Goal: Information Seeking & Learning: Find specific fact

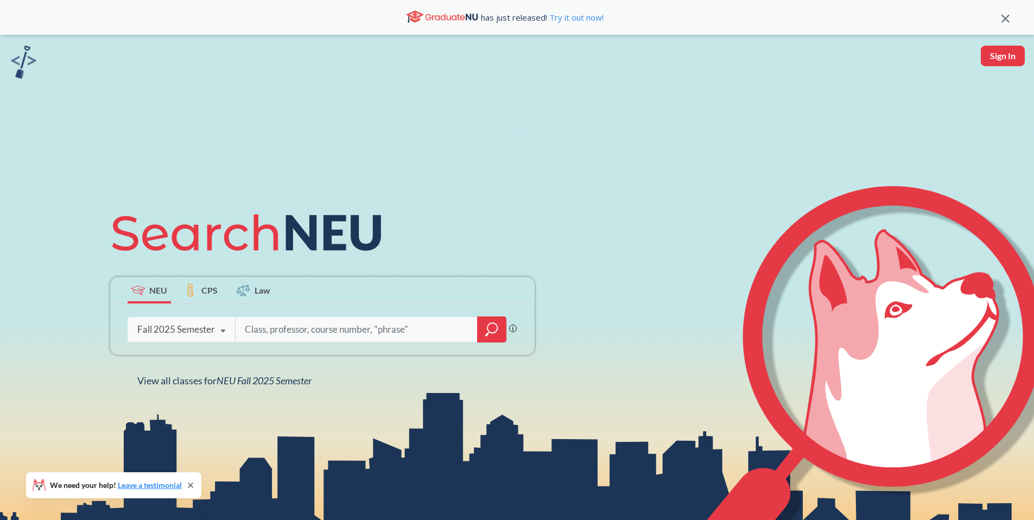
click at [341, 332] on input "search" at bounding box center [357, 329] width 226 height 23
click at [467, 331] on input "[PERSON_NAME]" at bounding box center [357, 329] width 226 height 23
type input "[PERSON_NAME]"
click at [479, 330] on div at bounding box center [491, 329] width 29 height 26
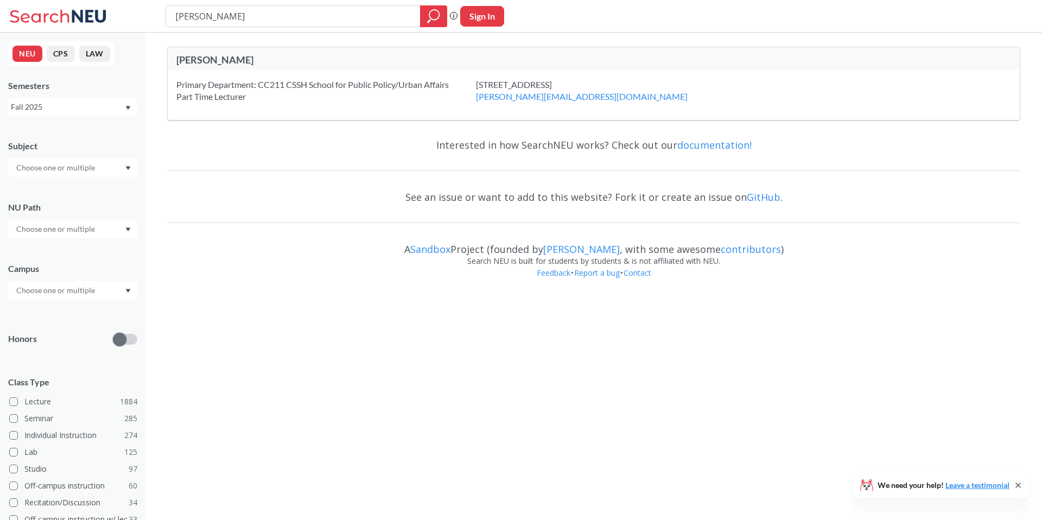
click at [296, 80] on div "Primary Department: CC211 CSSH School for Public Policy/Urban Affairs Part Time…" at bounding box center [326, 91] width 300 height 24
click at [284, 91] on div "Primary Department: CC211 CSSH School for Public Policy/Urban Affairs Part Time…" at bounding box center [326, 91] width 300 height 24
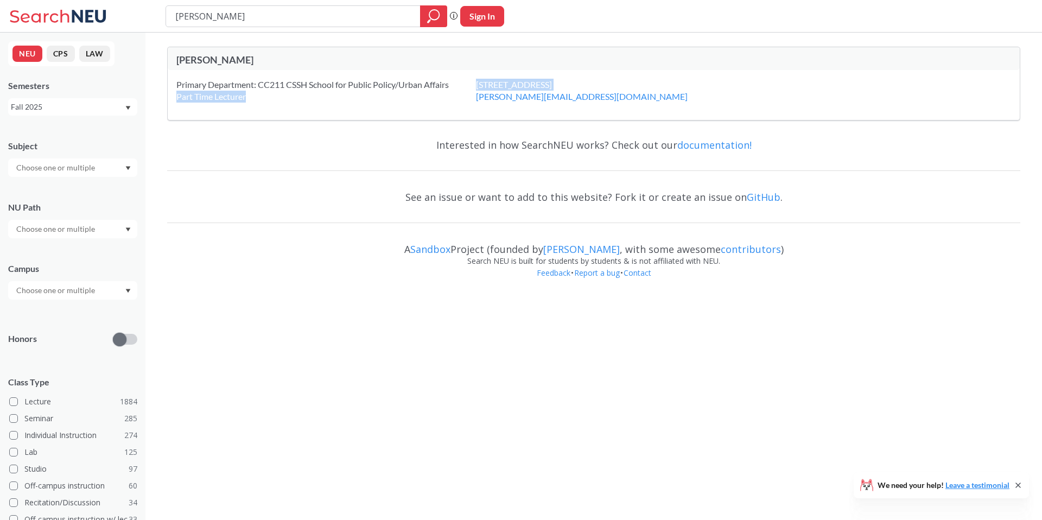
click at [284, 91] on div "Primary Department: CC211 CSSH School for Public Policy/Urban Affairs Part Time…" at bounding box center [326, 91] width 300 height 24
click at [296, 97] on div "Primary Department: CC211 CSSH School for Public Policy/Urban Affairs Part Time…" at bounding box center [326, 91] width 300 height 24
click at [88, 98] on div "Fall 2025" at bounding box center [72, 106] width 129 height 17
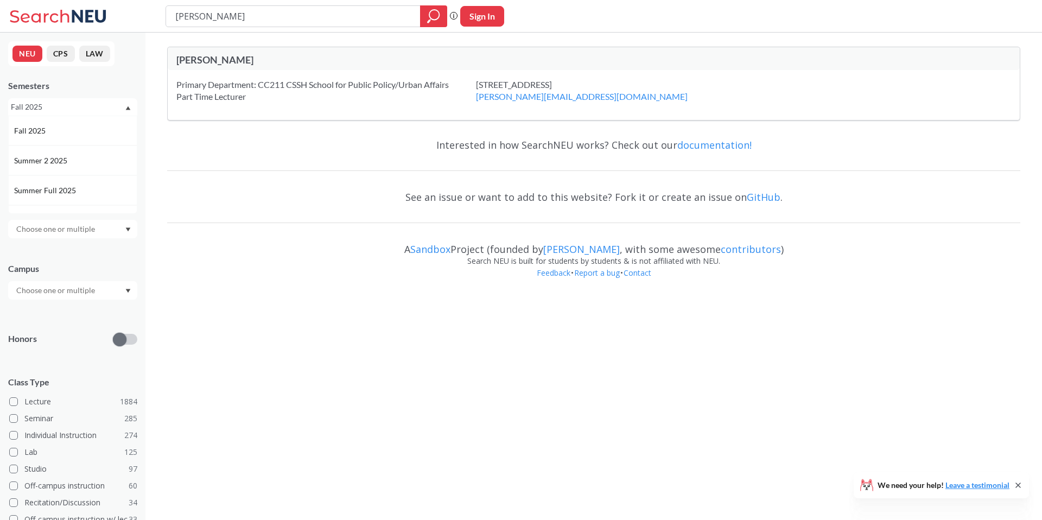
click at [88, 109] on div "Fall 2025" at bounding box center [67, 107] width 113 height 12
click at [189, 174] on div "Interested in how SearchNEU works? Check out our documentation! See an issue or…" at bounding box center [593, 212] width 853 height 166
click at [100, 111] on div "Fall 2025" at bounding box center [67, 107] width 113 height 12
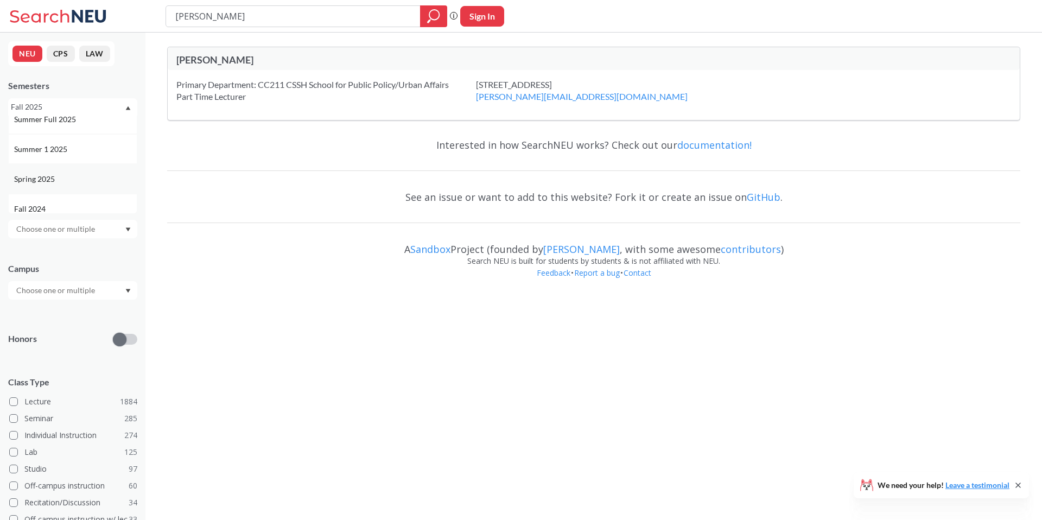
click at [84, 183] on div "Spring 2025" at bounding box center [75, 179] width 123 height 12
click at [75, 110] on div "Spring 2025" at bounding box center [67, 107] width 113 height 12
click at [76, 132] on div "Fall 2024" at bounding box center [75, 128] width 123 height 12
click at [80, 161] on input "text" at bounding box center [56, 167] width 91 height 13
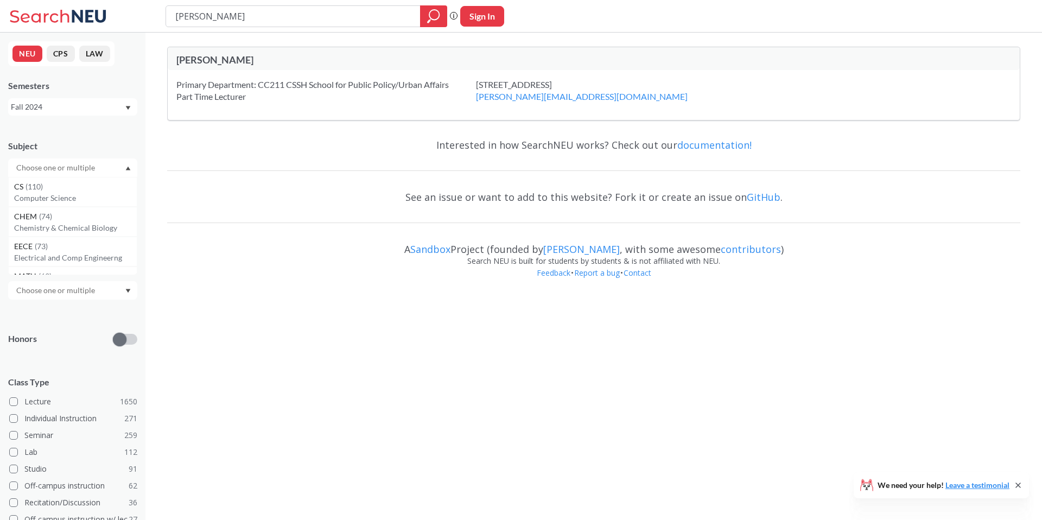
click at [79, 164] on input "text" at bounding box center [56, 167] width 91 height 13
click at [180, 155] on div "Interested in how SearchNEU works? Check out our documentation!" at bounding box center [593, 144] width 853 height 31
click at [273, 21] on input "[PERSON_NAME]" at bounding box center [293, 16] width 238 height 18
type input "[PERSON_NAME]"
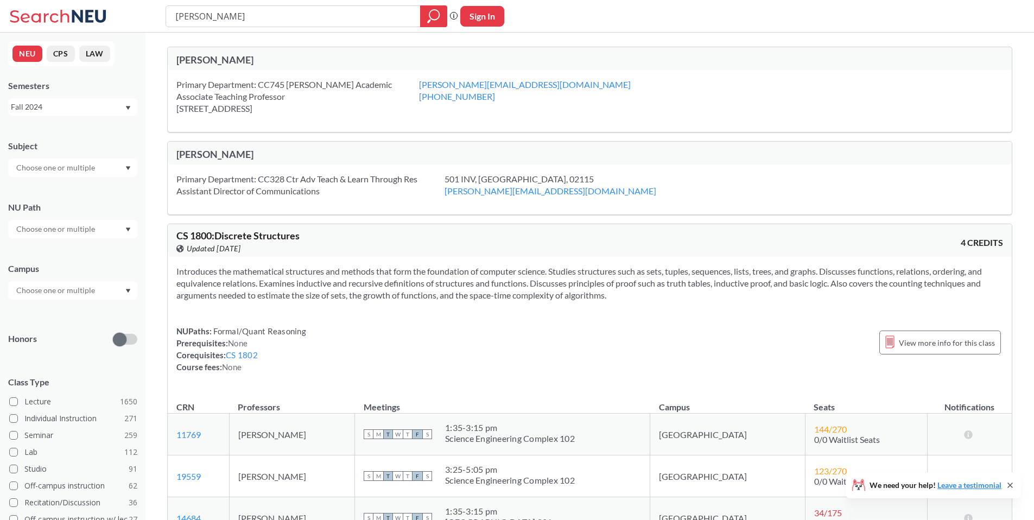
type input "[PERSON_NAME]"
click at [427, 20] on icon "magnifying glass" at bounding box center [433, 16] width 13 height 15
